Goal: Communication & Community: Answer question/provide support

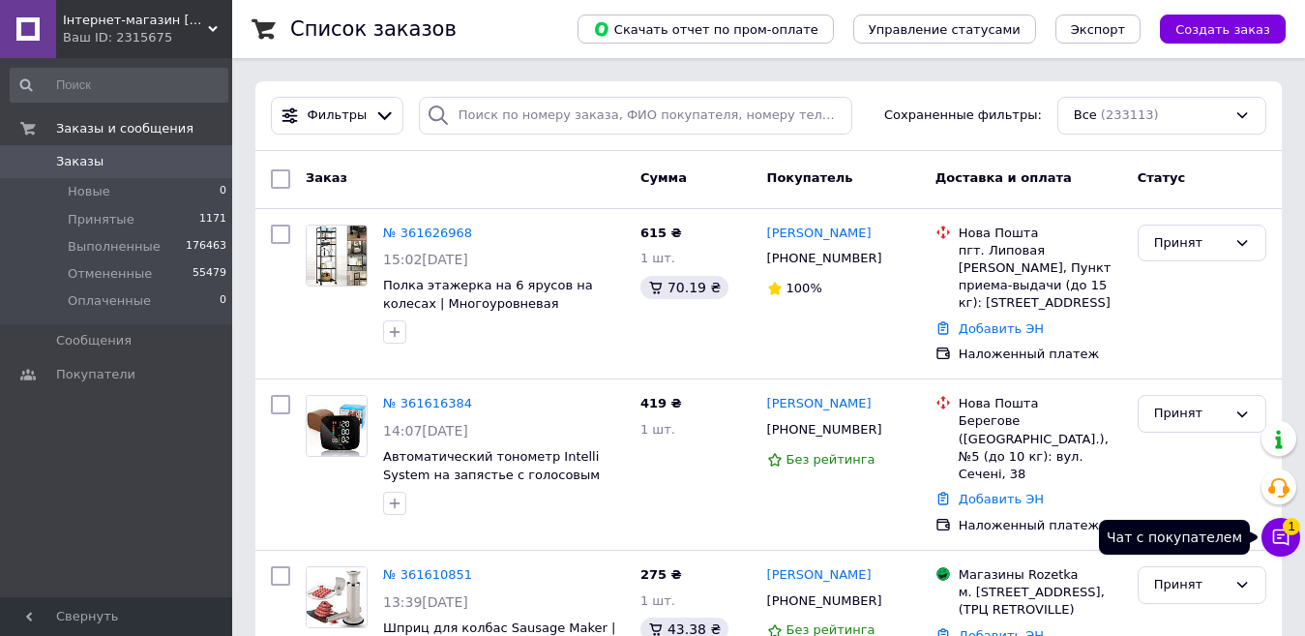
click at [1273, 523] on button "Чат с покупателем 1" at bounding box center [1281, 537] width 39 height 39
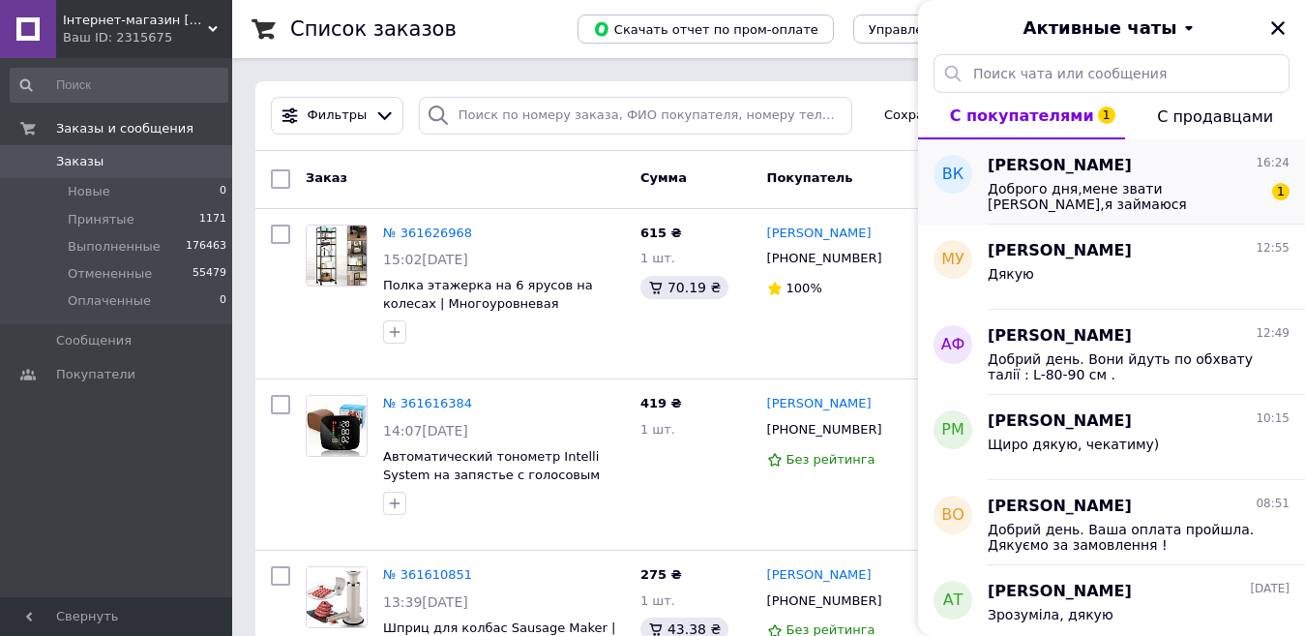
click at [1164, 204] on span "Доброго дня,мене звати Вікторія,я займаюся продажами на односторінкових сайтах,…" at bounding box center [1125, 196] width 275 height 31
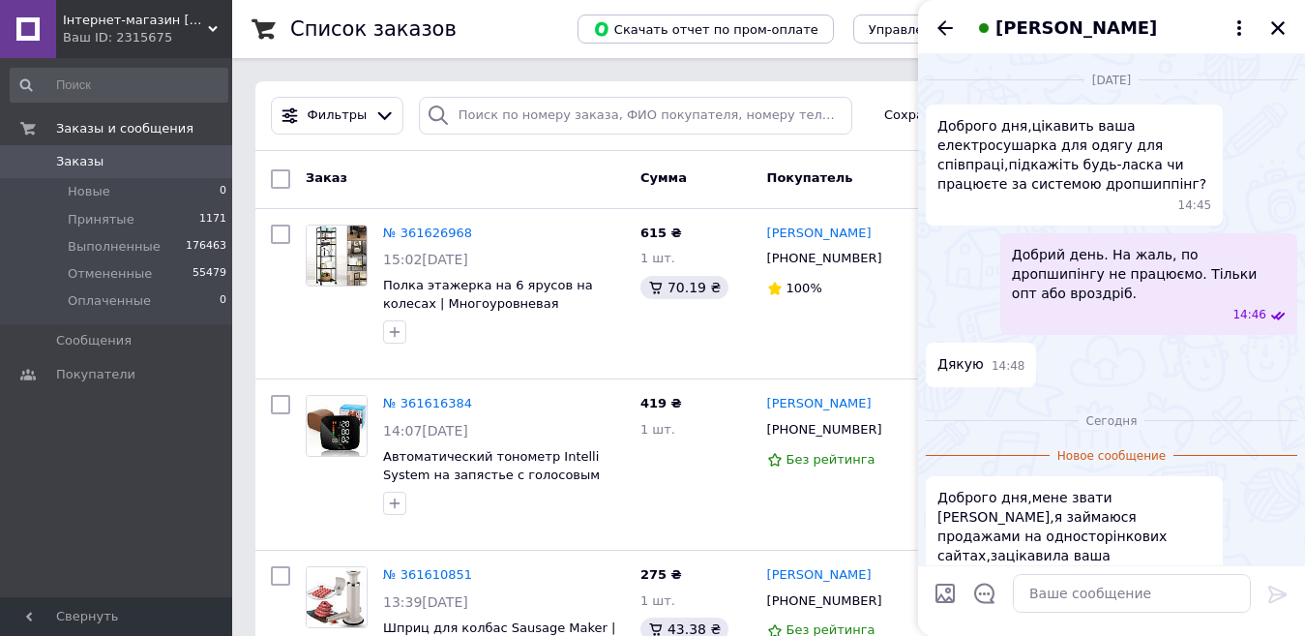
scroll to position [59, 0]
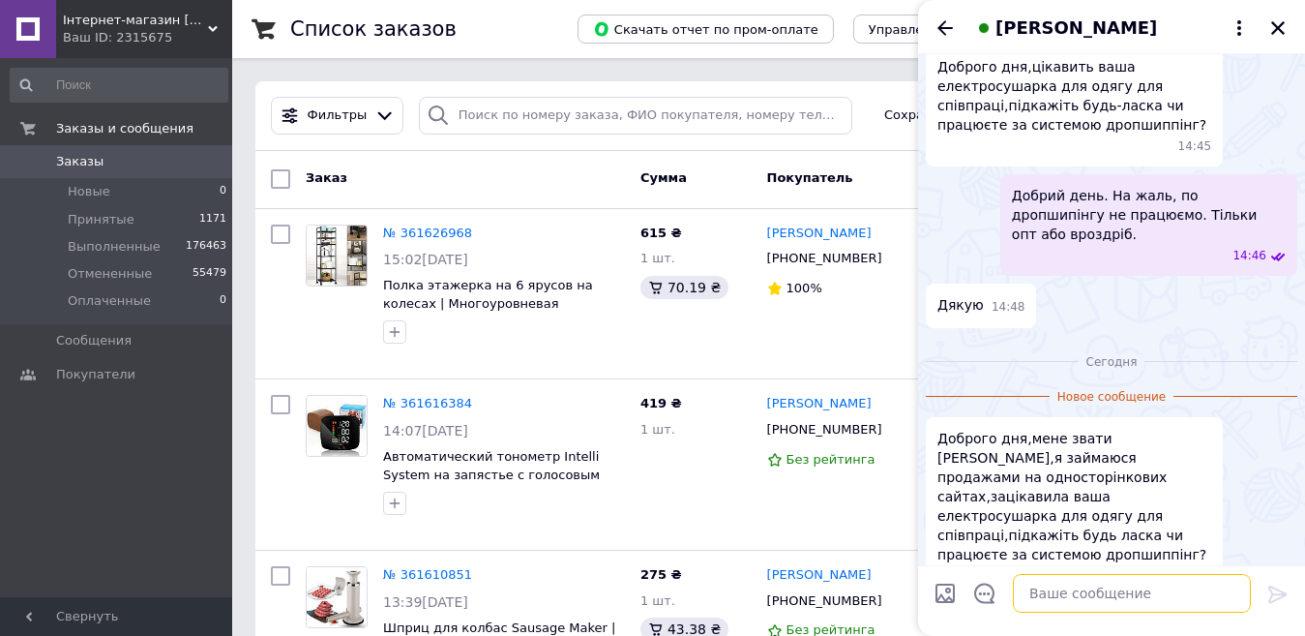
click at [1124, 586] on textarea at bounding box center [1132, 593] width 238 height 39
paste textarea "Добрий день. На жаль, по дропшипінгу не працюємо. Тільки опт або вроздріб."
type textarea "Добрий день. На жаль, по дропшипінгу не працюємо. Тільки опт або вроздріб."
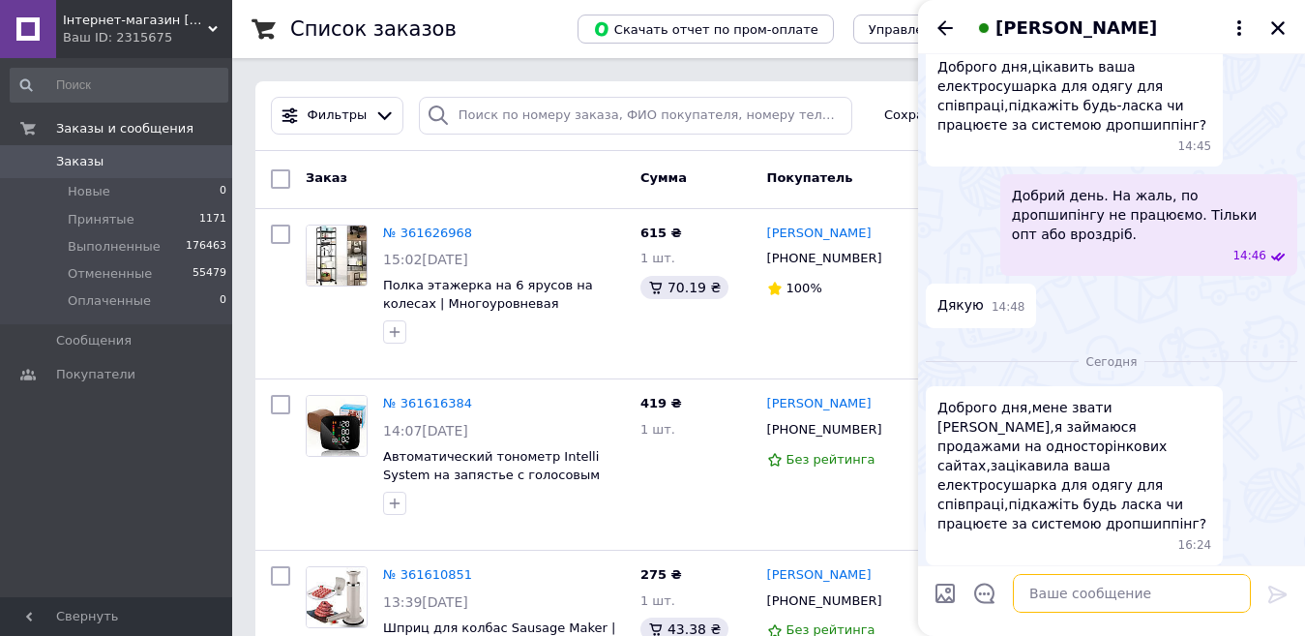
scroll to position [118, 0]
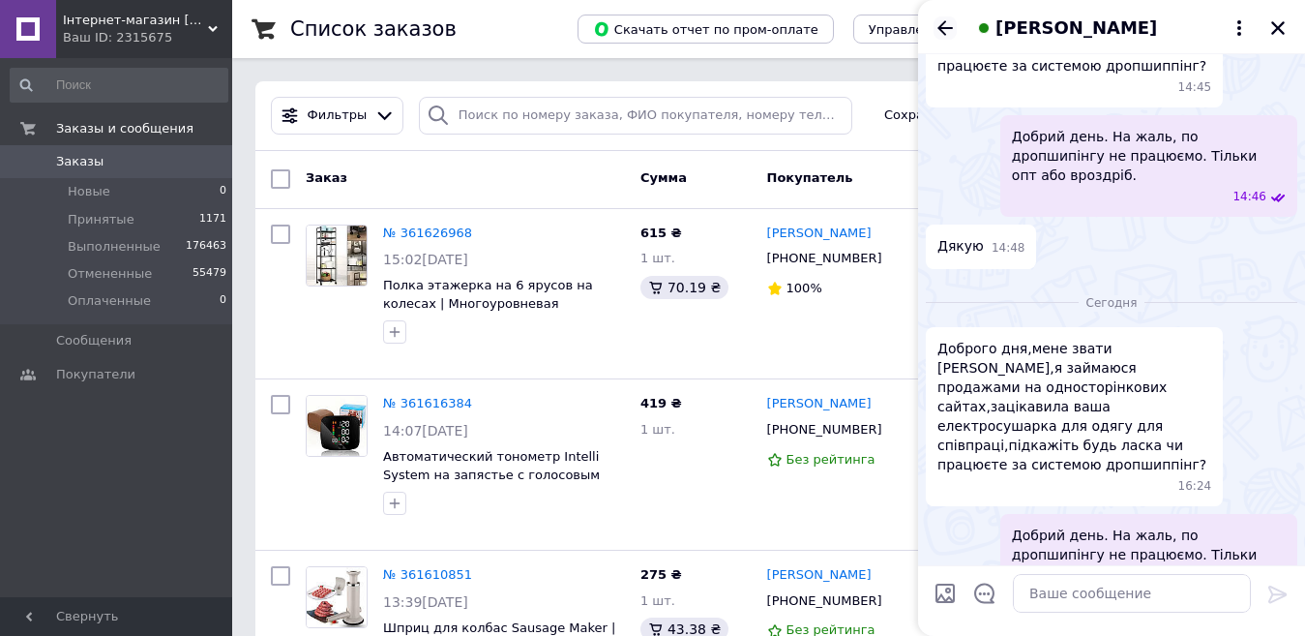
click at [947, 38] on icon "Назад" at bounding box center [945, 27] width 23 height 23
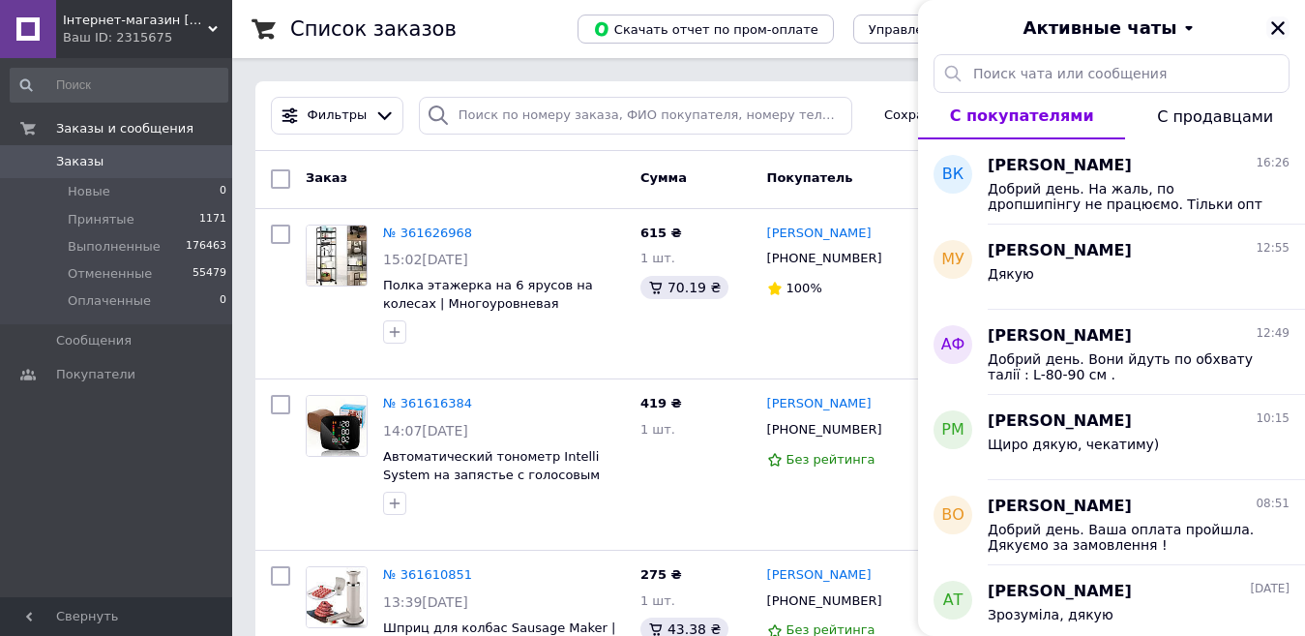
click at [1288, 22] on button "Закрыть" at bounding box center [1278, 27] width 23 height 23
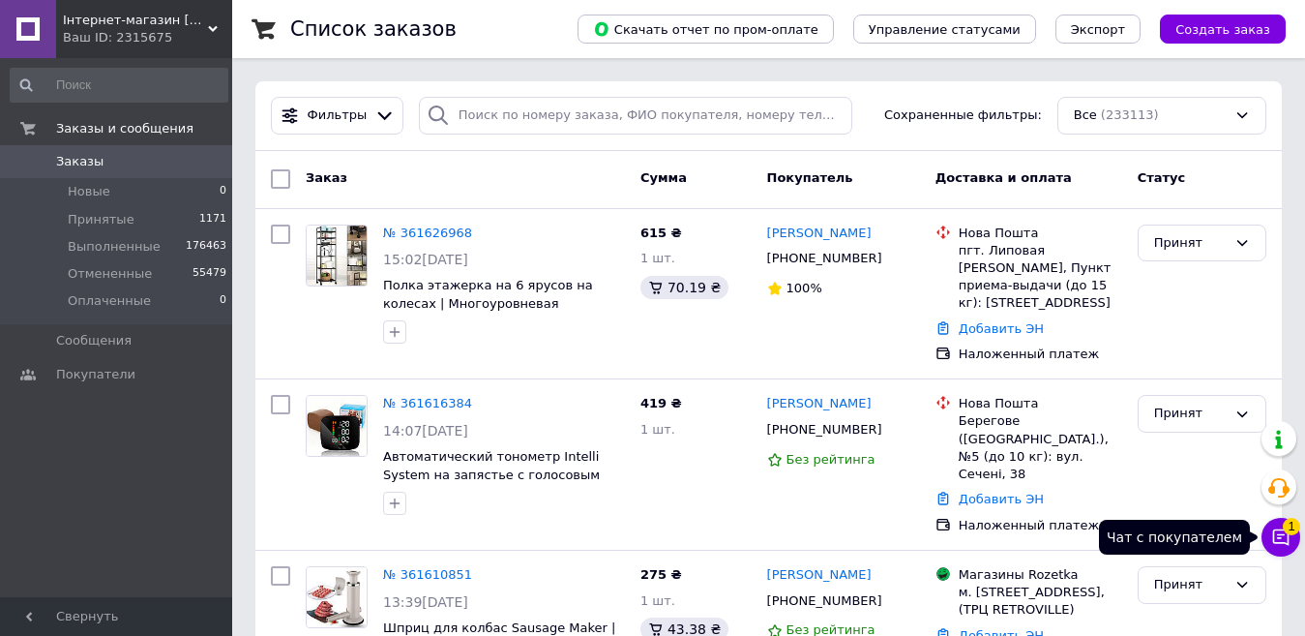
click at [1288, 543] on icon at bounding box center [1281, 537] width 16 height 16
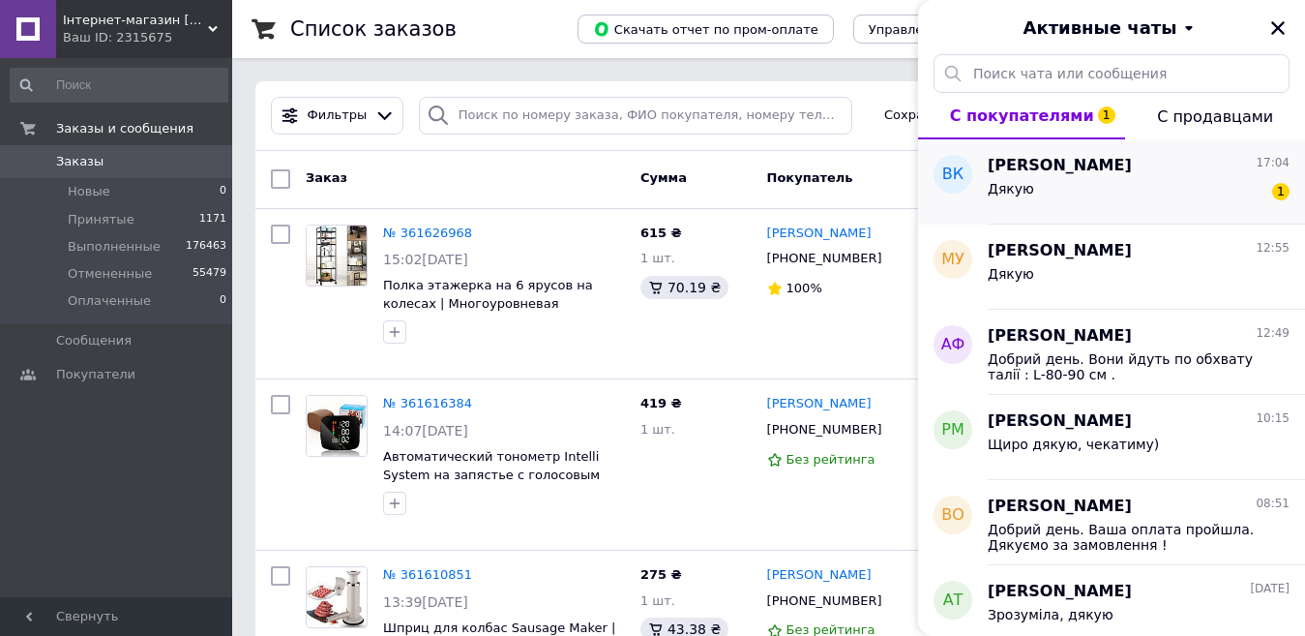
click at [1075, 196] on div "Дякую 1" at bounding box center [1139, 192] width 302 height 31
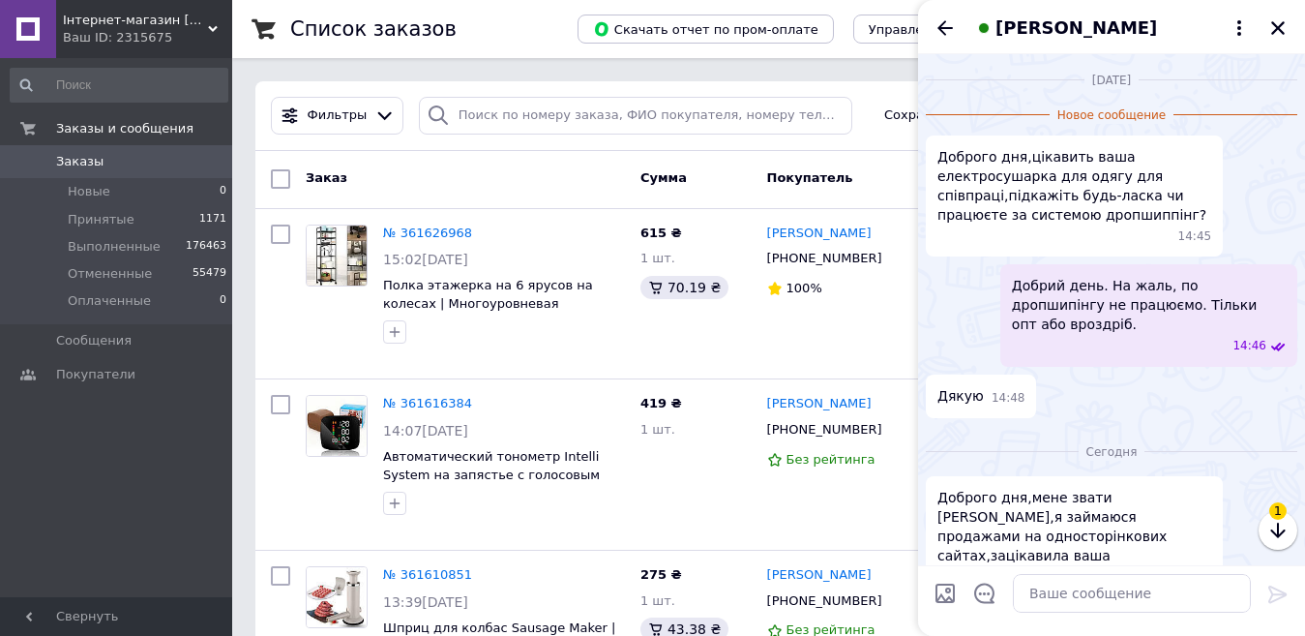
scroll to position [200, 0]
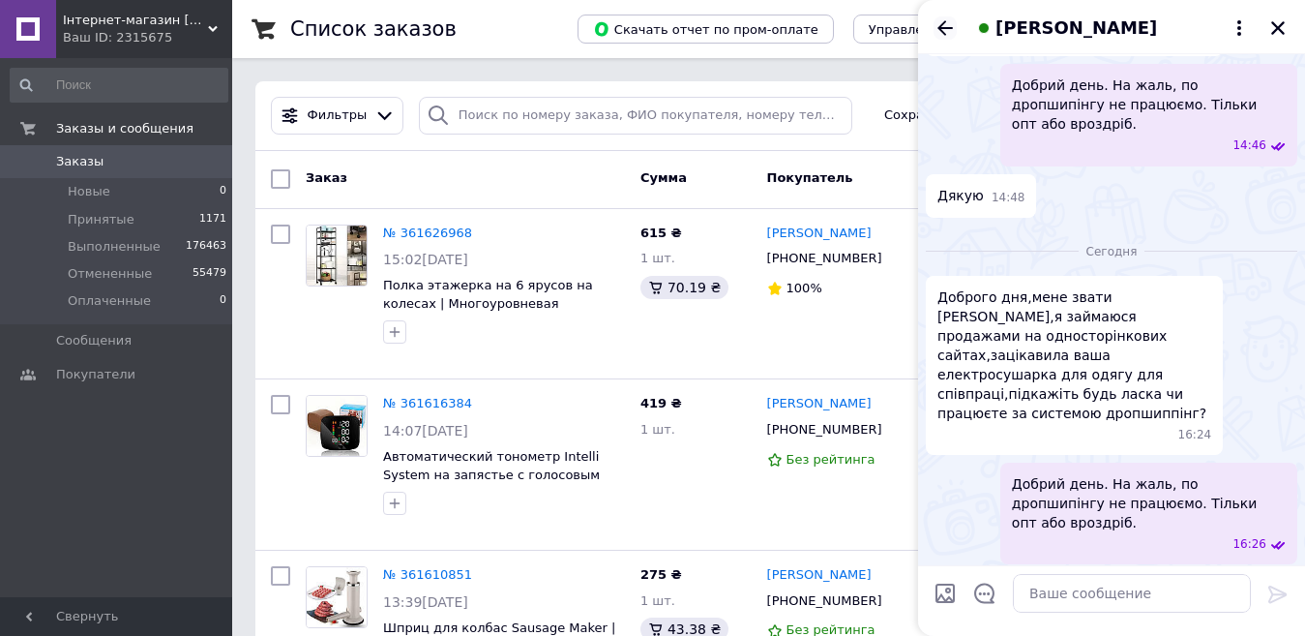
click at [940, 31] on icon "Назад" at bounding box center [945, 27] width 23 height 23
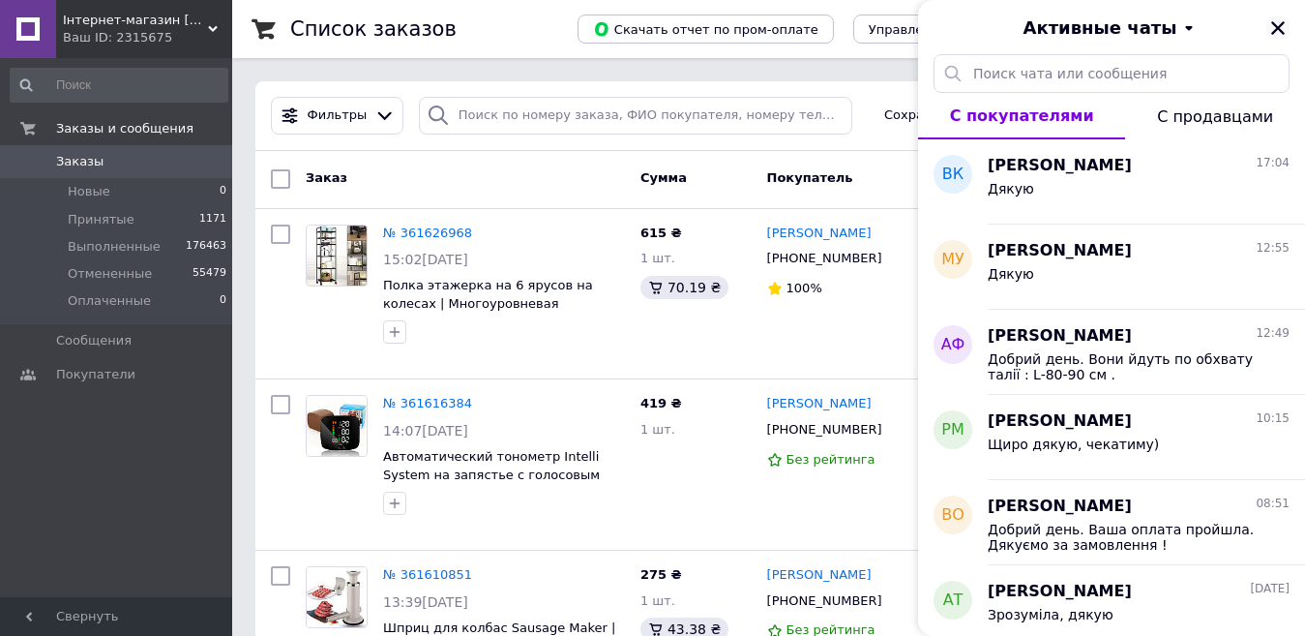
click at [1275, 37] on button "Закрыть" at bounding box center [1278, 27] width 23 height 23
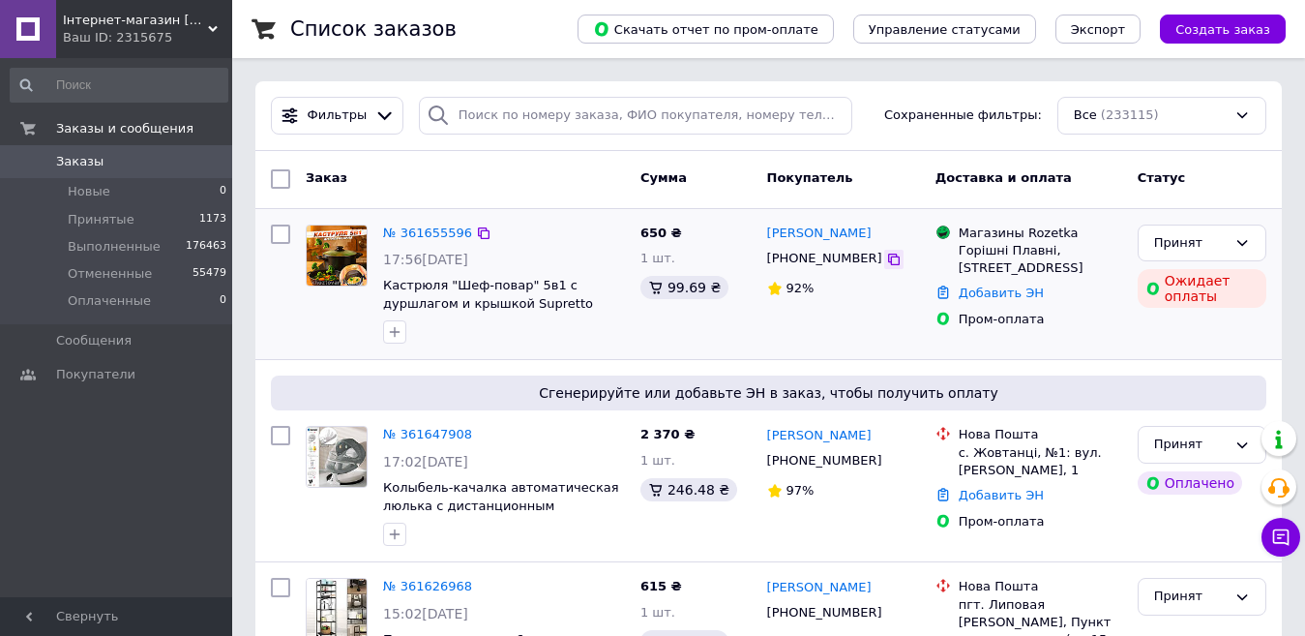
click at [886, 259] on icon at bounding box center [893, 259] width 15 height 15
click at [888, 260] on icon at bounding box center [894, 260] width 12 height 12
drag, startPoint x: 961, startPoint y: 239, endPoint x: 1126, endPoint y: 265, distance: 167.5
click at [1126, 265] on div "Магазины Rozetka Горішні Плавні, Добровольського вул., 31 Добавить ЭН Пром-опла…" at bounding box center [1029, 284] width 202 height 135
copy div "Магазины Rozetka Горішні Плавні, Добровольського вул., 31"
